Goal: Check status

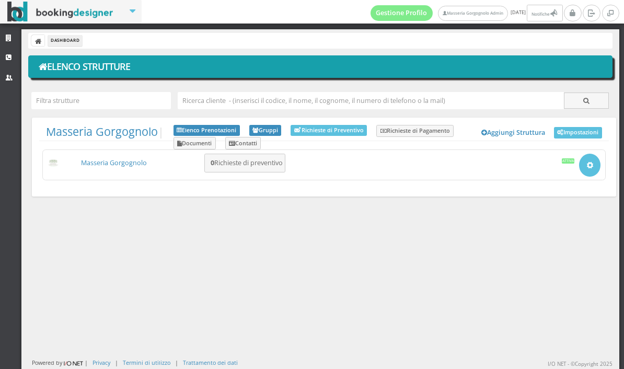
click at [126, 158] on link "Masseria Gorgognolo" at bounding box center [114, 162] width 66 height 9
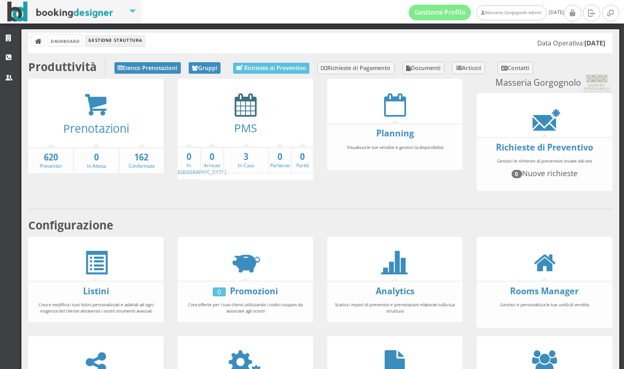
click at [240, 104] on icon at bounding box center [246, 105] width 22 height 24
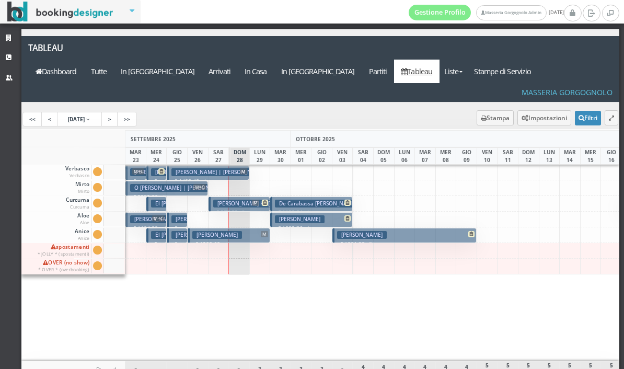
click at [408, 228] on button "[PERSON_NAME] € 1801.38 7 notti 2 Adulti" at bounding box center [404, 235] width 144 height 15
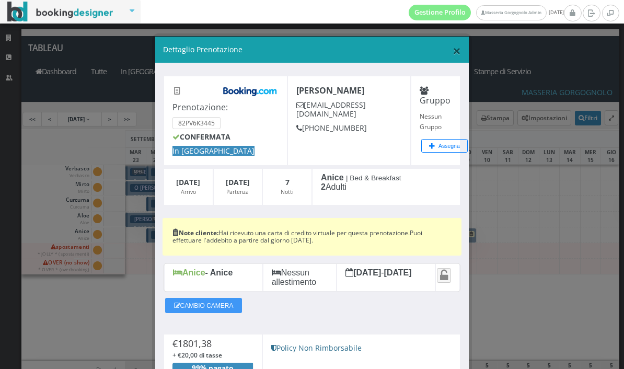
click at [457, 48] on span "×" at bounding box center [456, 51] width 8 height 20
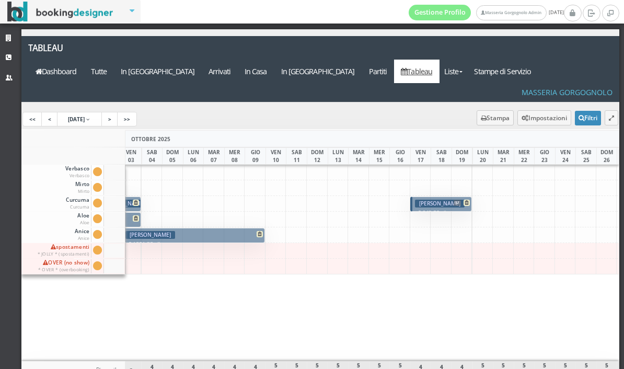
click at [422, 200] on h3 "[PERSON_NAME]" at bounding box center [440, 204] width 50 height 8
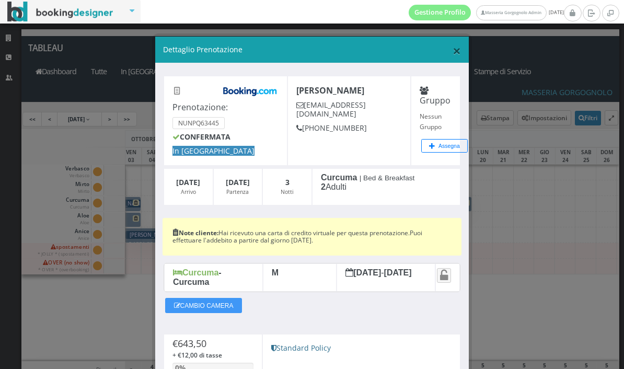
click at [460, 43] on span "×" at bounding box center [456, 51] width 8 height 20
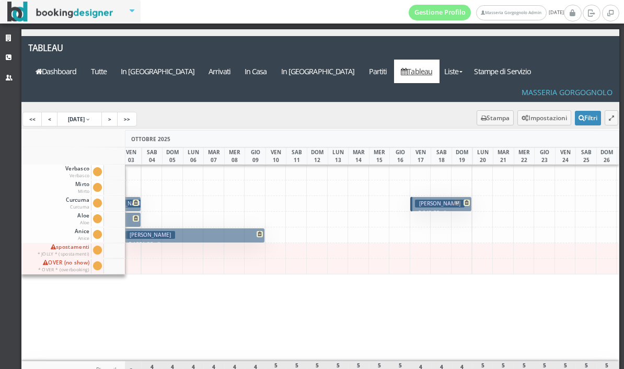
click at [213, 228] on button "[PERSON_NAME] € 1801.38 7 notti 2 Adulti" at bounding box center [193, 235] width 144 height 15
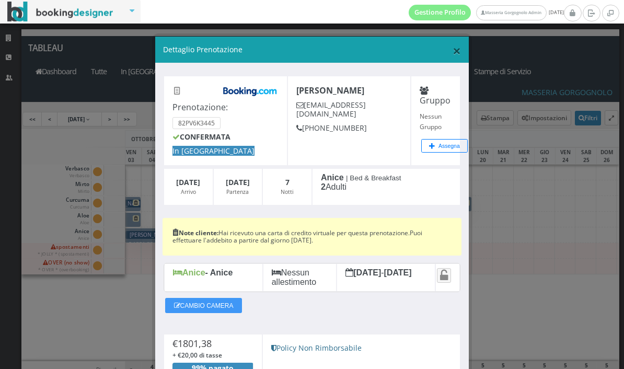
click at [460, 42] on span "×" at bounding box center [456, 51] width 8 height 20
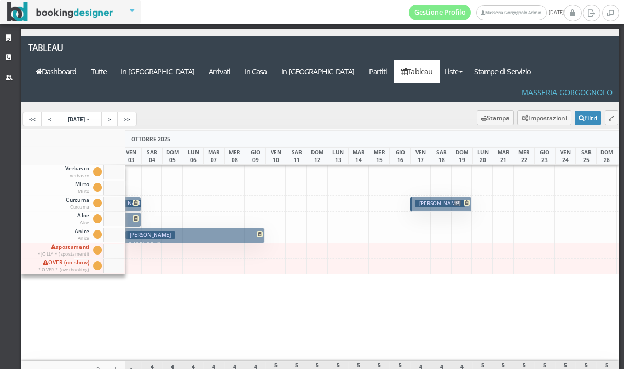
scroll to position [0, 153]
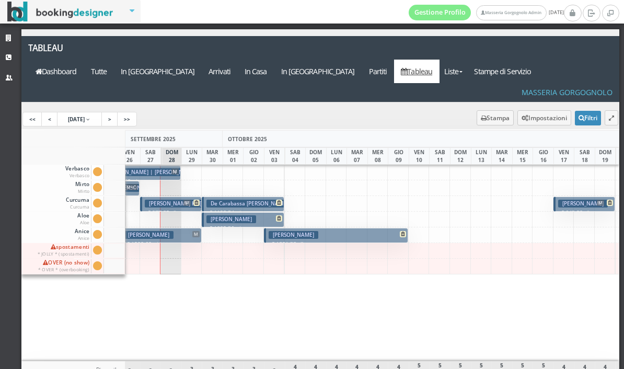
click at [249, 200] on h3 "De Carabassa [PERSON_NAME]" at bounding box center [249, 204] width 86 height 8
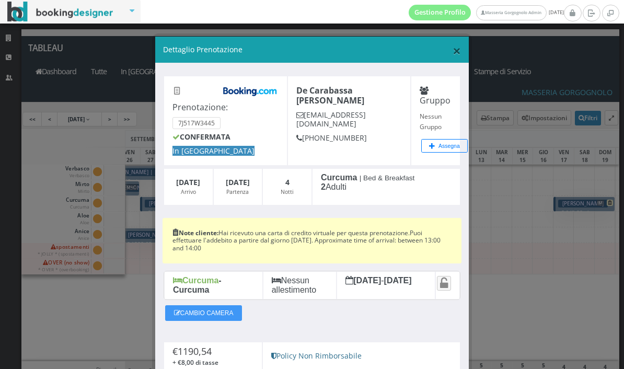
click at [457, 51] on span "×" at bounding box center [456, 51] width 8 height 20
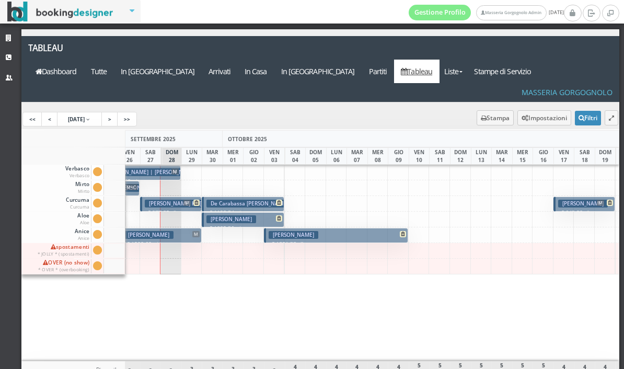
click at [253, 224] on p "€ 1082.36 4 notti" at bounding box center [243, 228] width 75 height 8
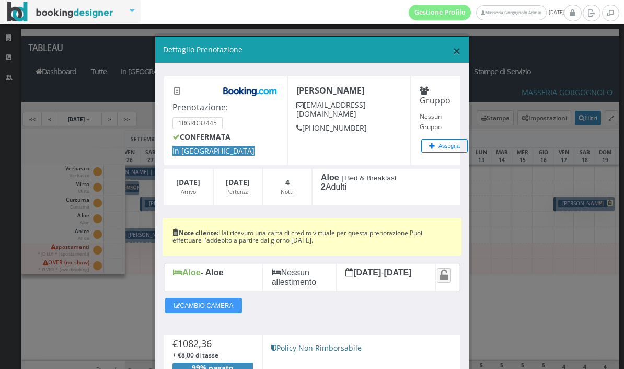
click at [458, 48] on span "×" at bounding box center [456, 51] width 8 height 20
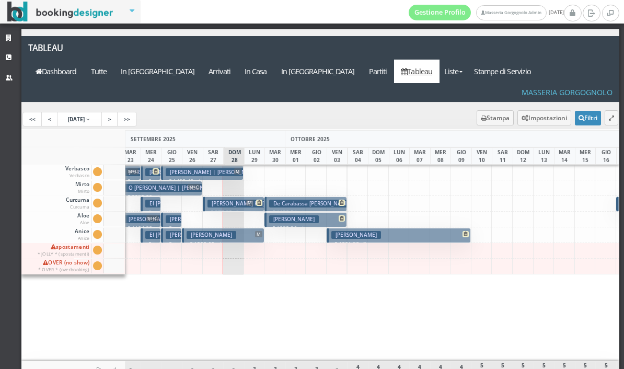
click at [240, 240] on p "€ 1200.60 4 notti" at bounding box center [224, 244] width 75 height 8
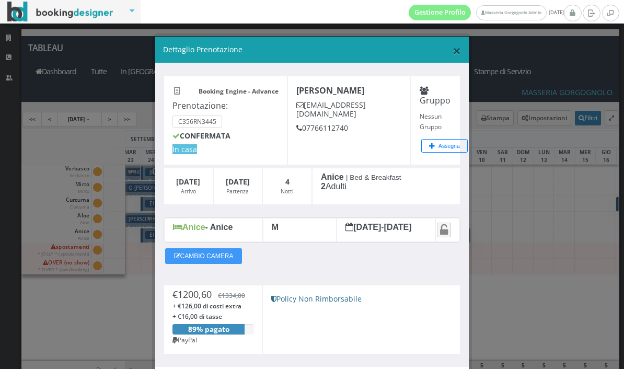
click at [454, 45] on span "×" at bounding box center [456, 51] width 8 height 20
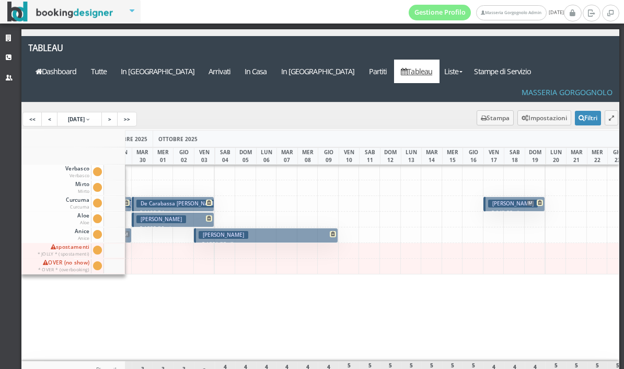
click at [285, 240] on p "€ 1801.38 7 notti" at bounding box center [267, 244] width 136 height 8
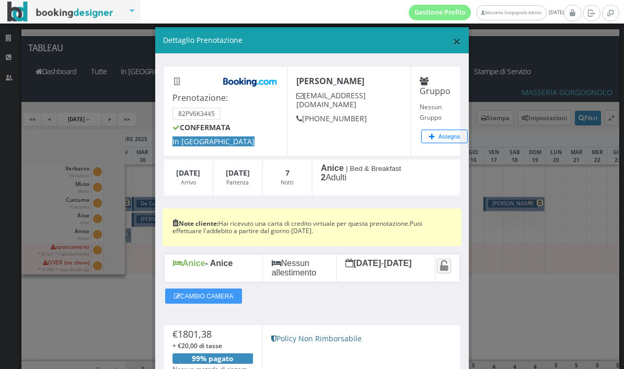
click at [457, 41] on span "×" at bounding box center [456, 41] width 8 height 20
